Goal: Task Accomplishment & Management: Use online tool/utility

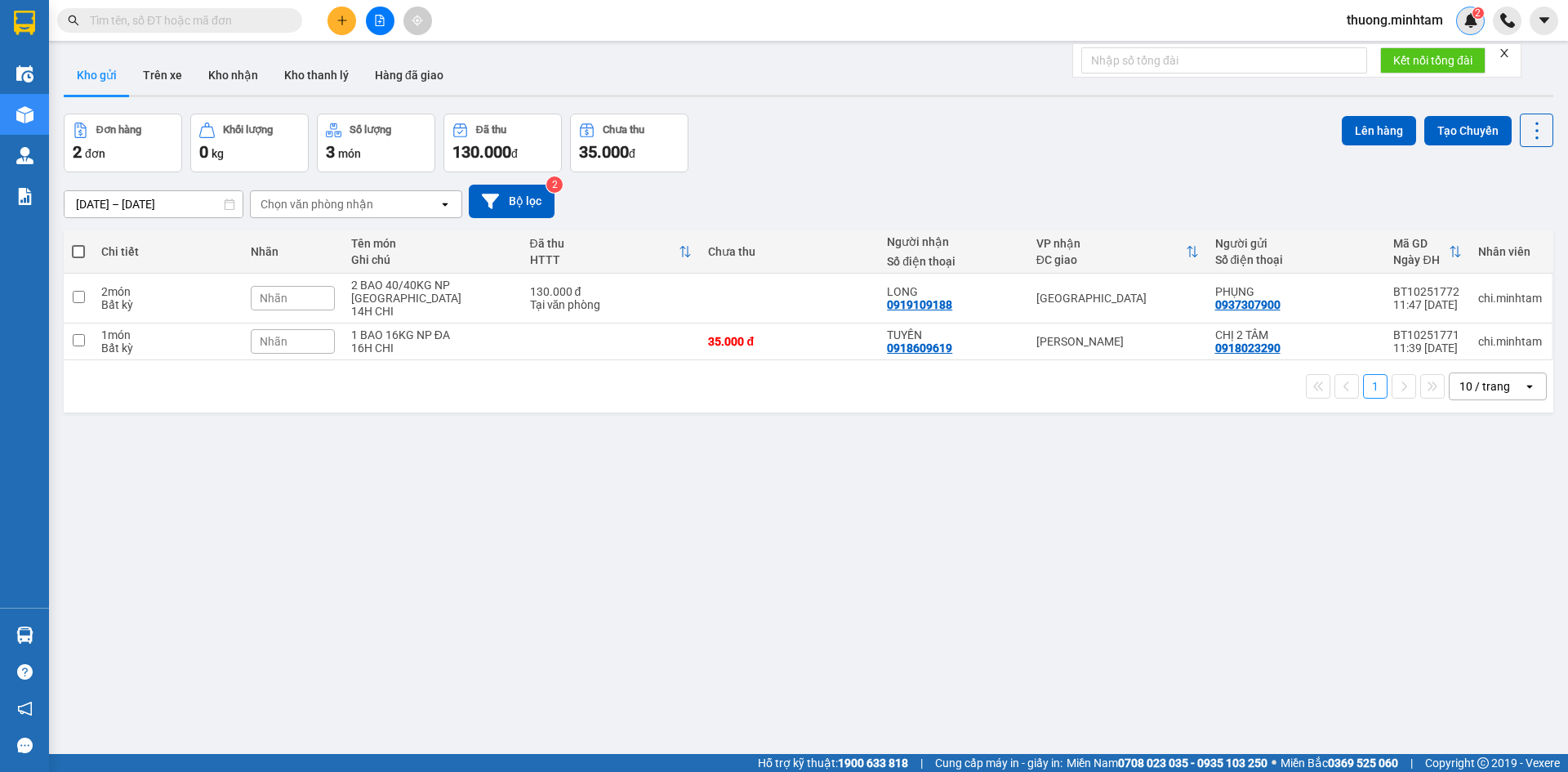
click at [1478, 15] on span "2" at bounding box center [1477, 13] width 6 height 11
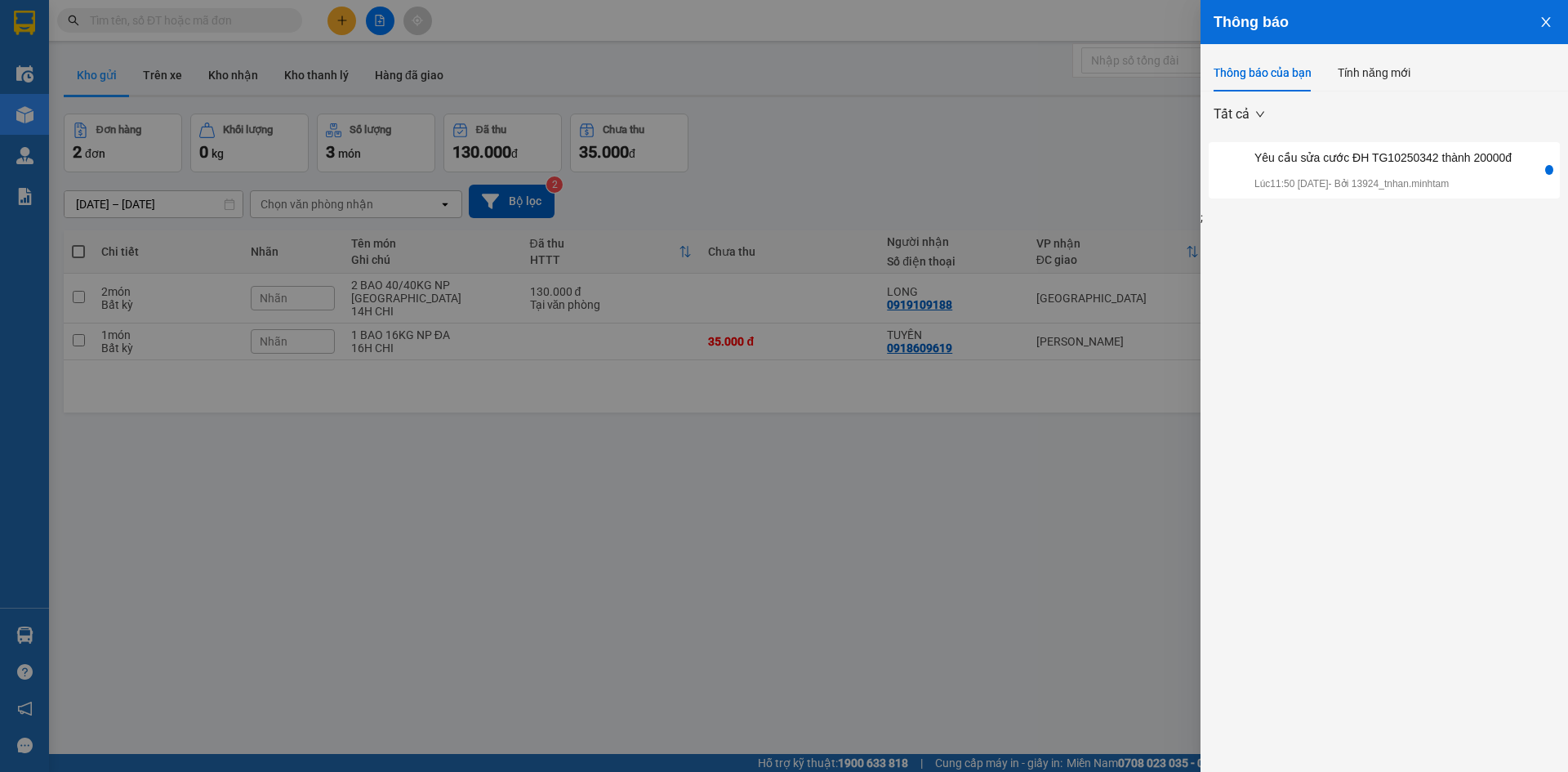
click at [1308, 180] on p "Lúc 11:50 14/10/2025 - Bởi 13924_tnhan.minhtam" at bounding box center [1382, 184] width 257 height 15
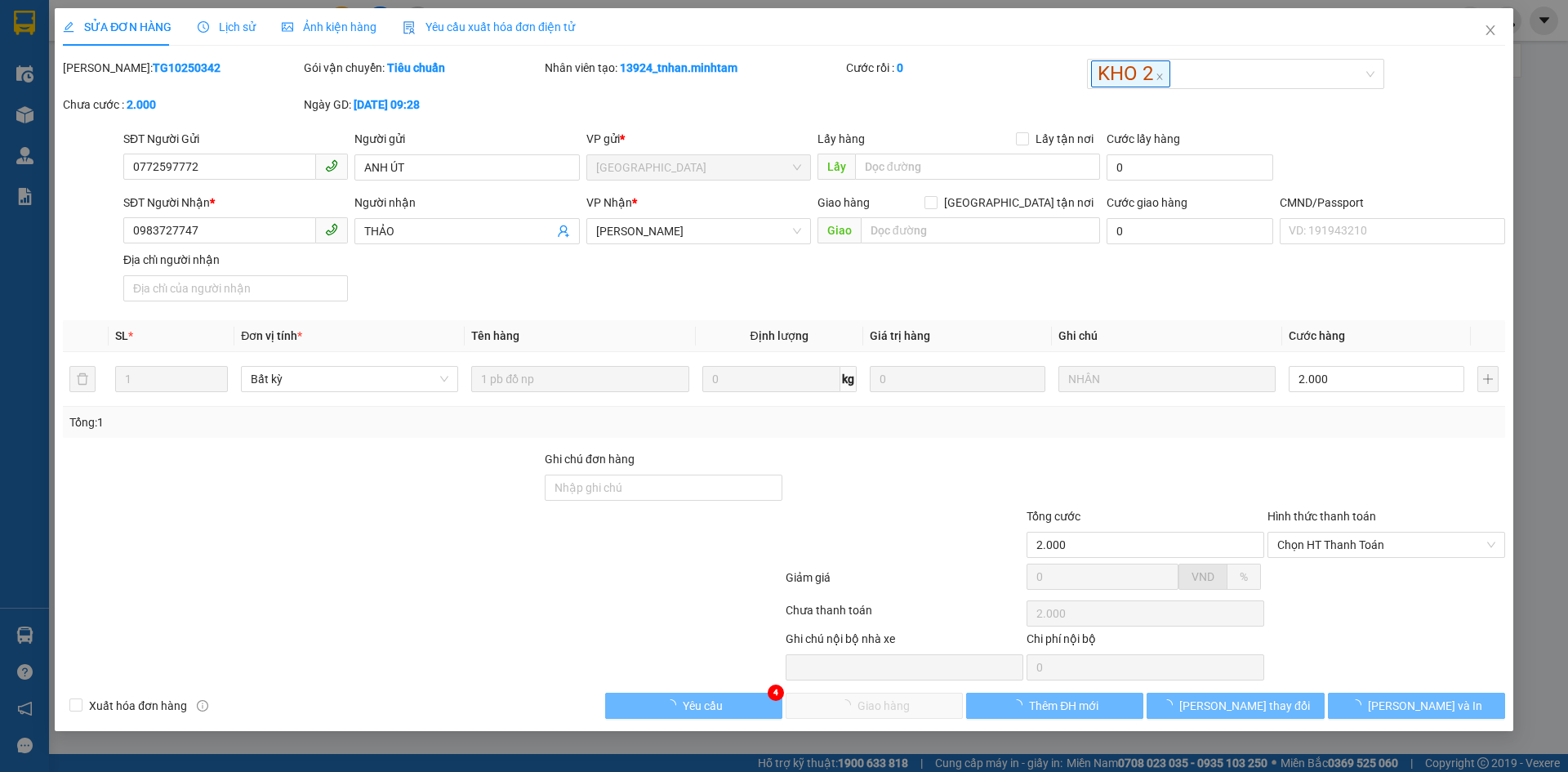
type input "0772597772"
type input "ANH ÚT"
type input "0983727747"
type input "THẢO"
type input "2.000"
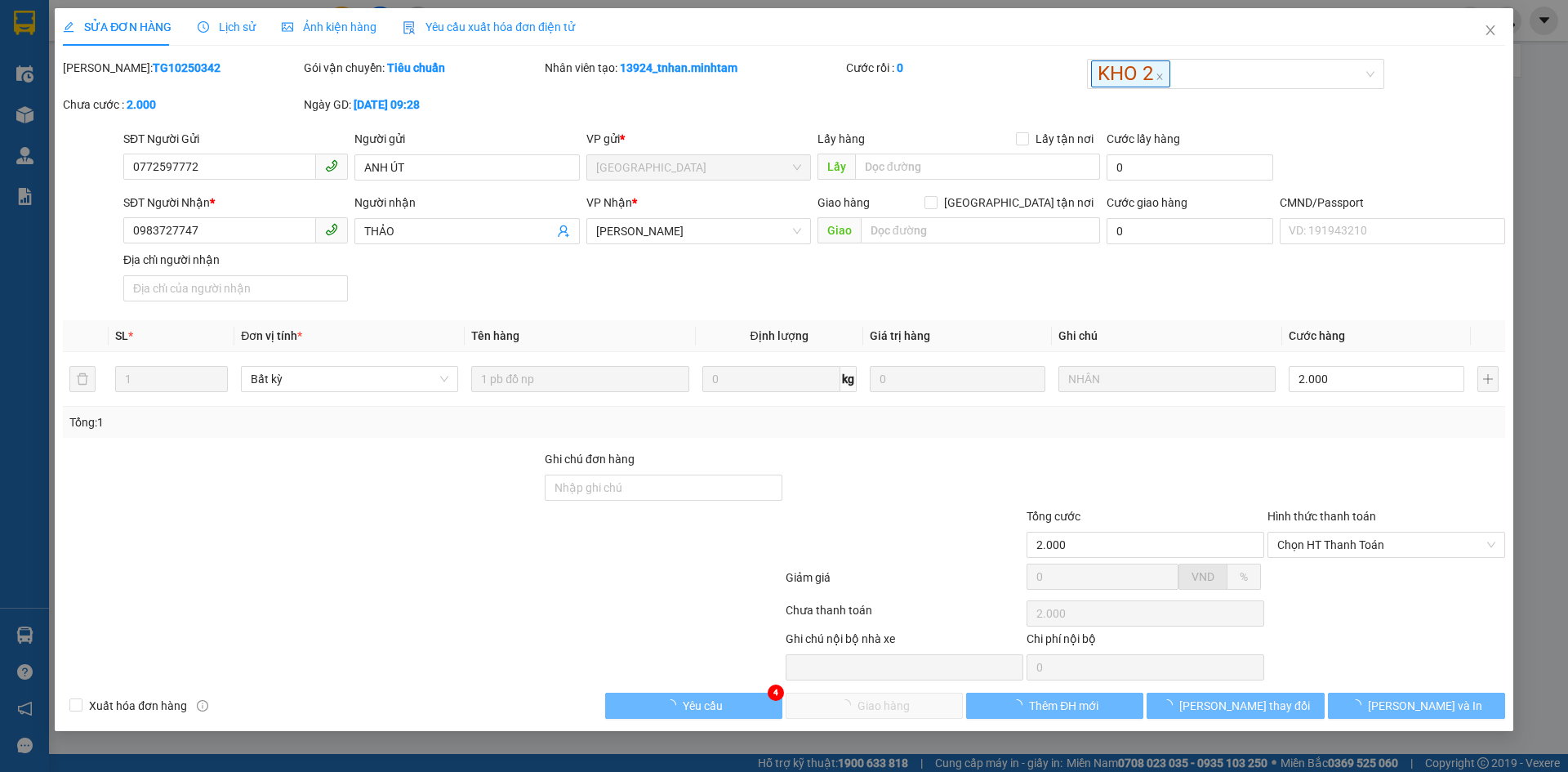
type input "2.000"
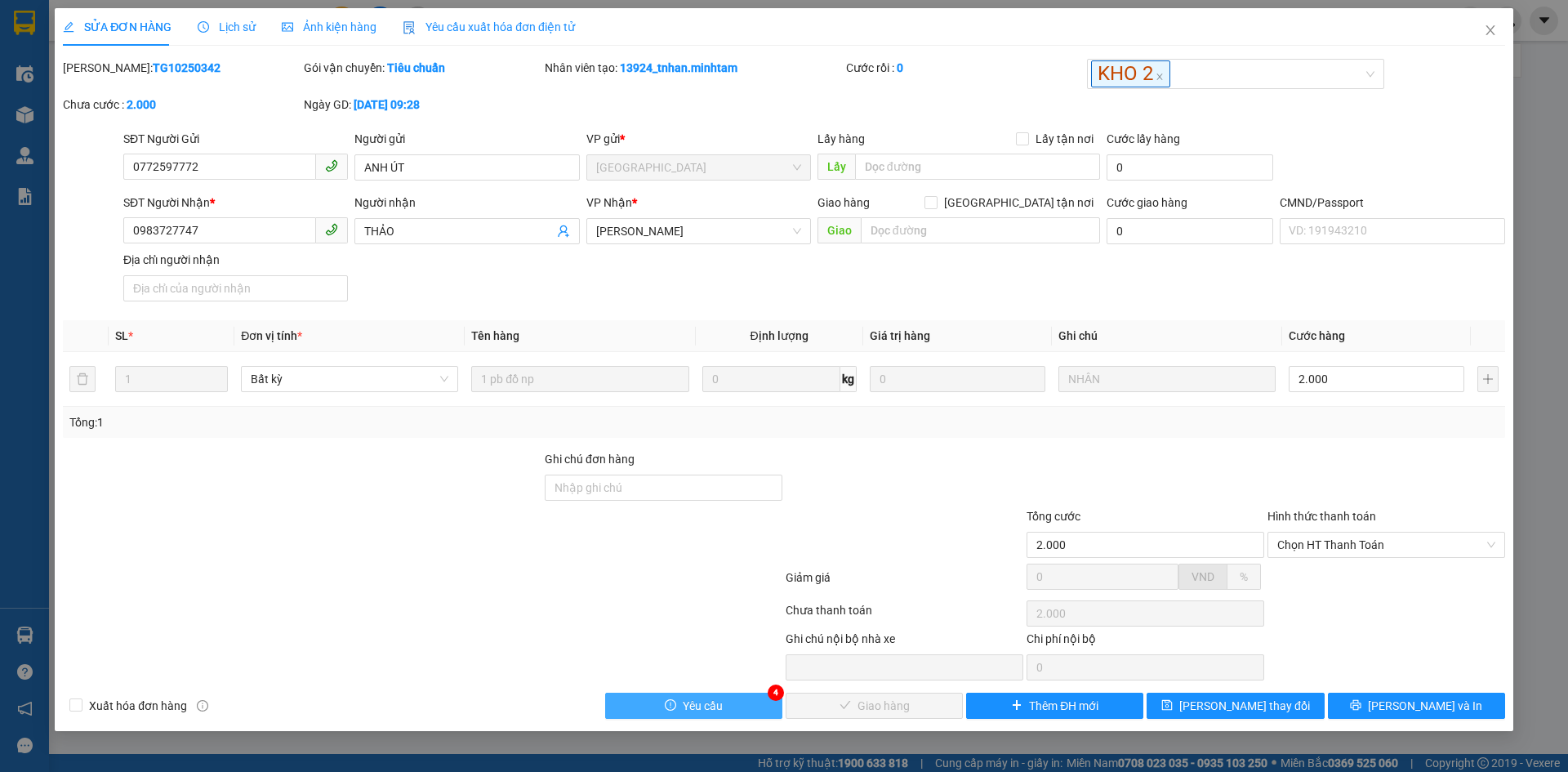
click at [697, 695] on button "Yêu cầu" at bounding box center [694, 705] width 177 height 26
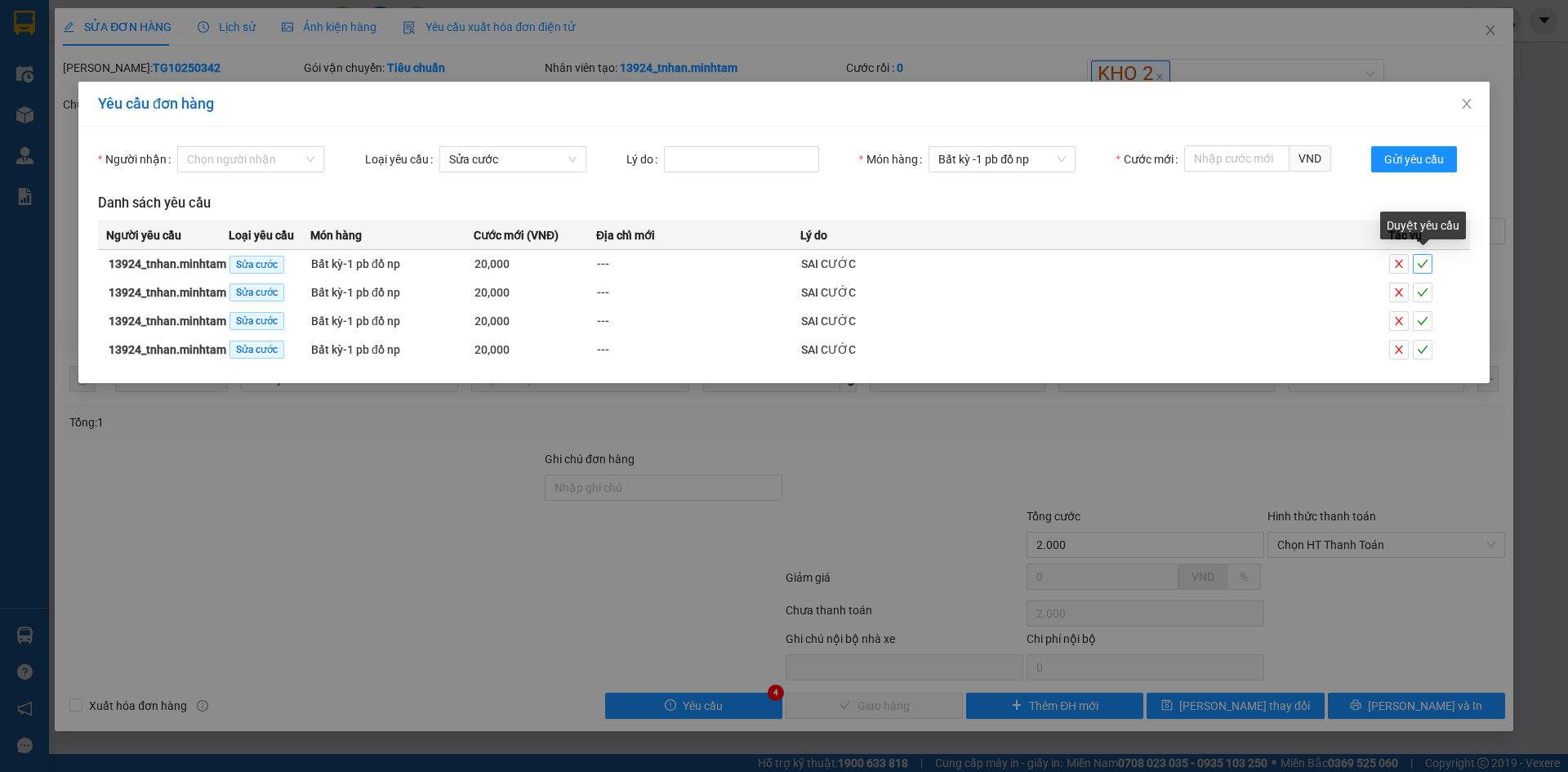
click at [1423, 268] on icon "check" at bounding box center [1422, 263] width 11 height 11
